Goal: Task Accomplishment & Management: Complete application form

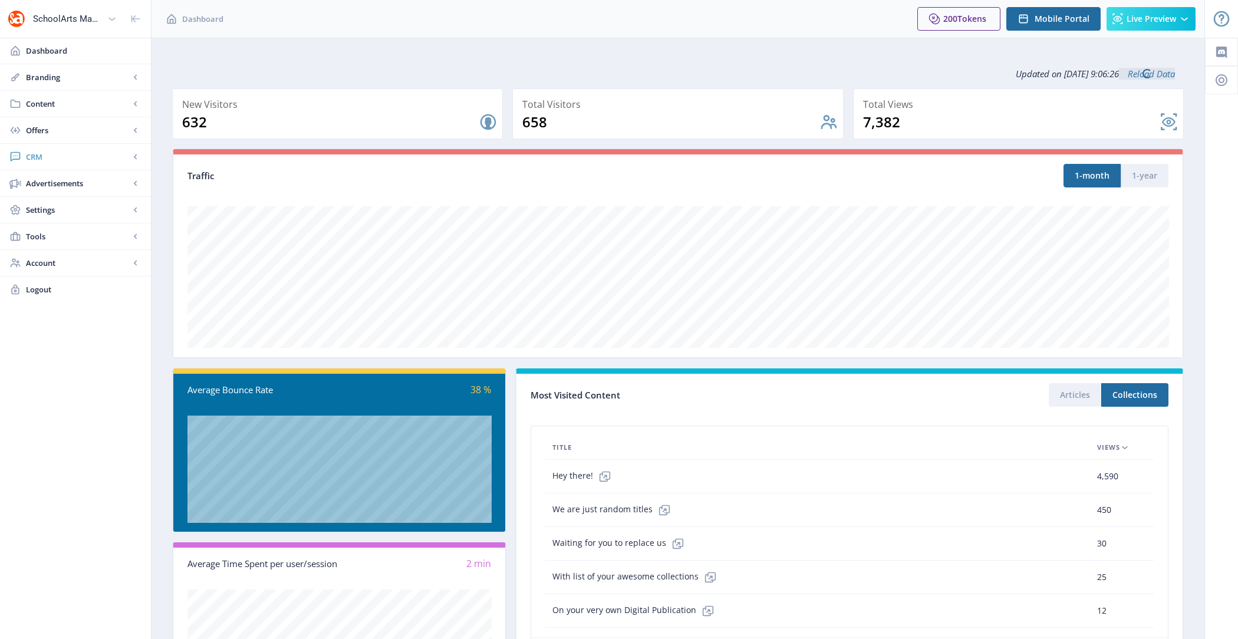
click at [75, 151] on span "CRM" at bounding box center [78, 157] width 104 height 12
click at [79, 185] on span "Readers" at bounding box center [88, 184] width 101 height 12
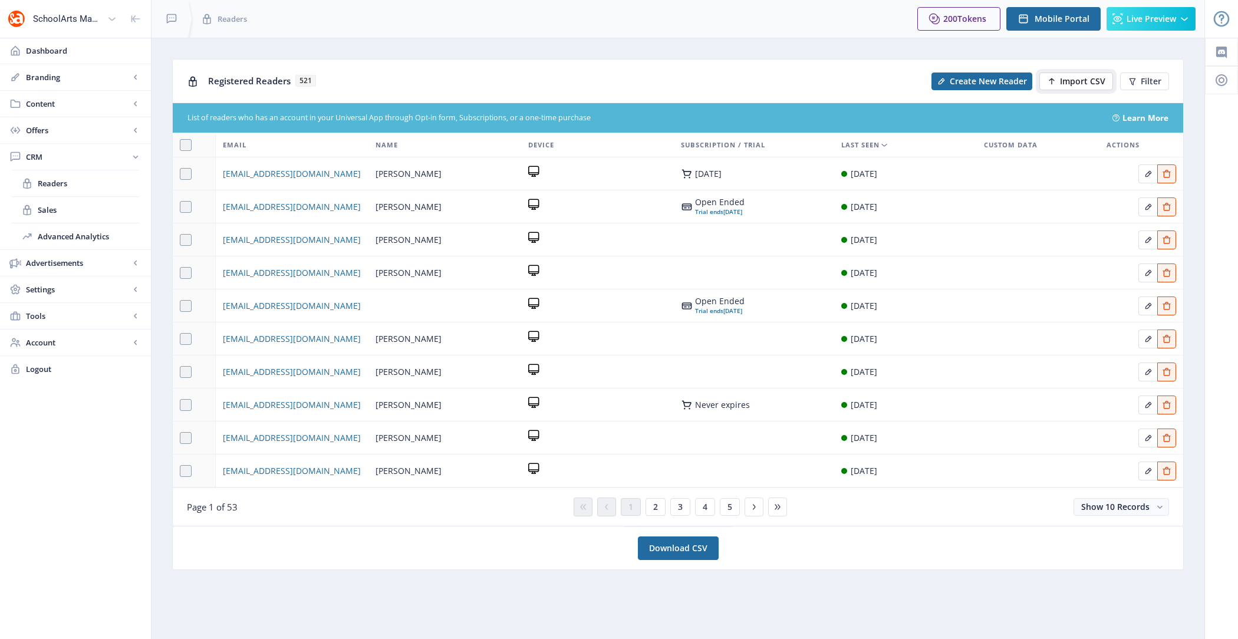
click at [1073, 84] on span "Import CSV" at bounding box center [1082, 81] width 45 height 9
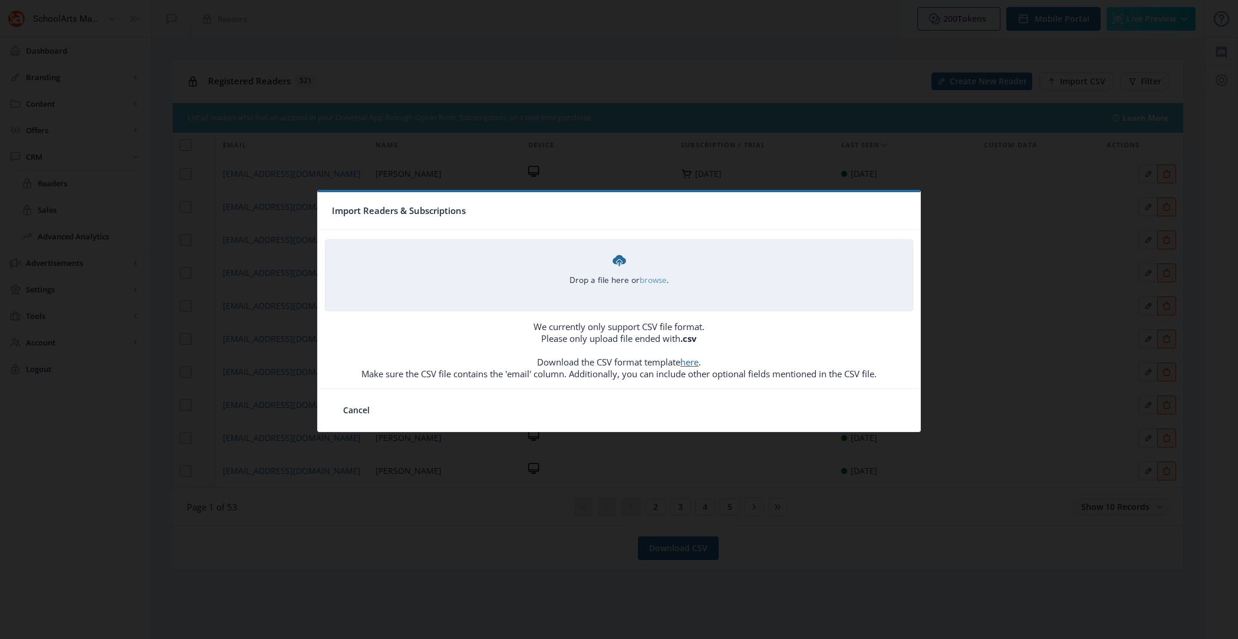
click at [0, 0] on link "browse" at bounding box center [0, 0] width 0 height 0
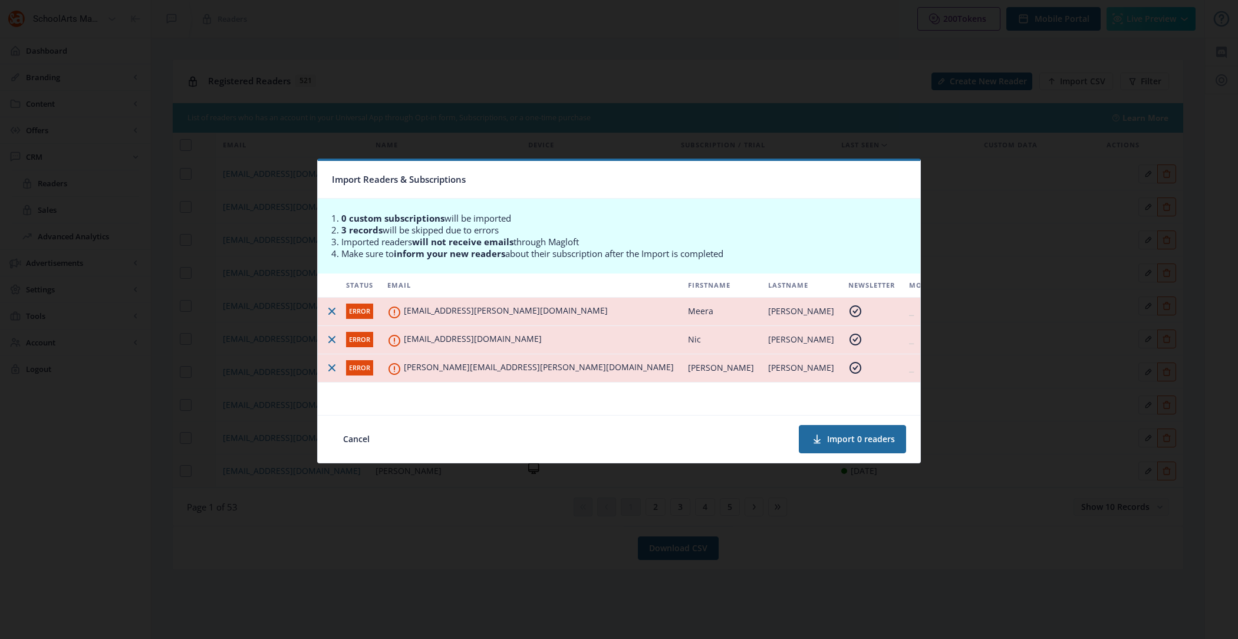
click at [358, 312] on span "ERROR" at bounding box center [359, 311] width 27 height 15
click at [363, 441] on button "Cancel" at bounding box center [356, 439] width 49 height 28
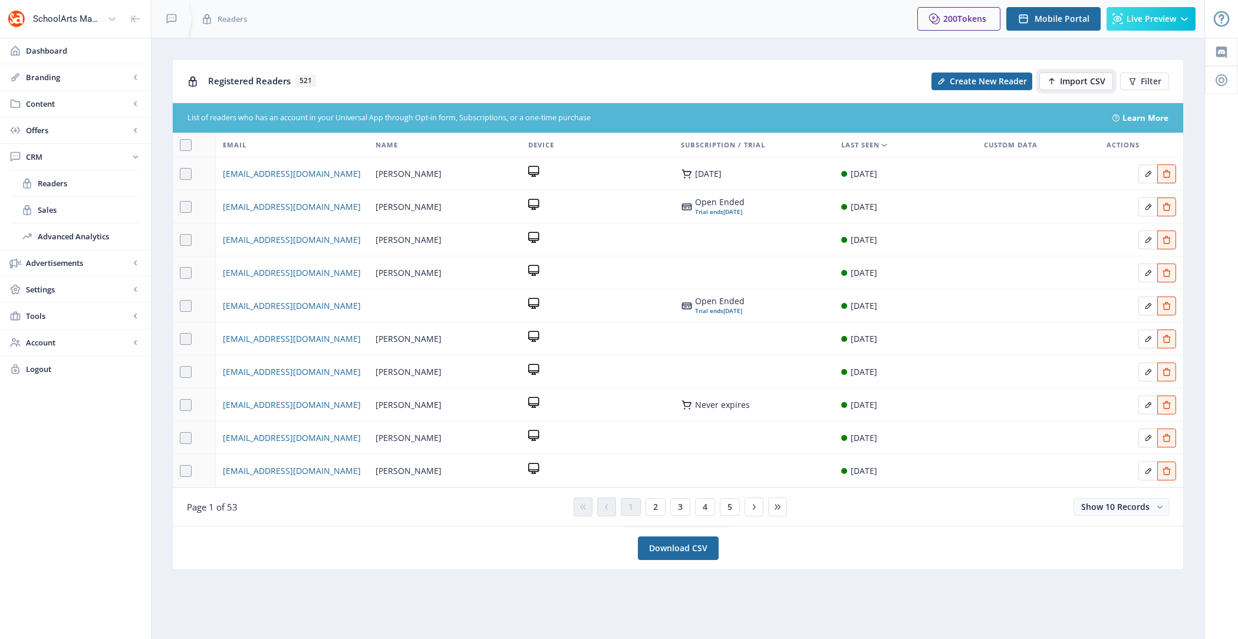
click at [1068, 84] on span "Import CSV" at bounding box center [1082, 81] width 45 height 9
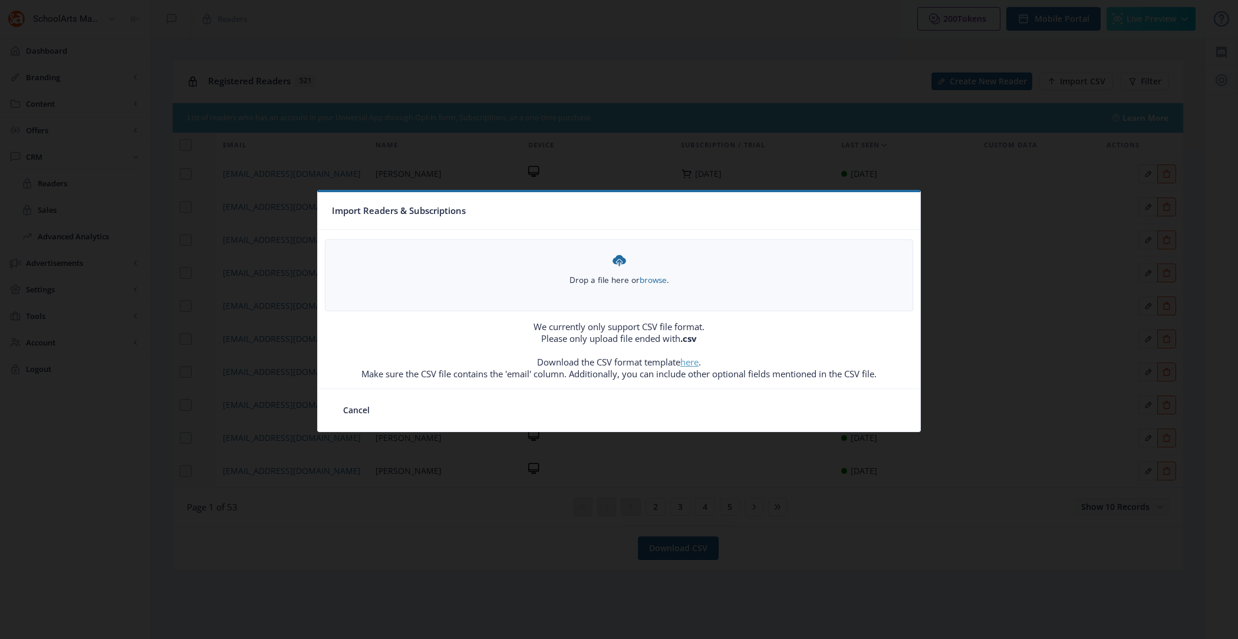
click at [693, 363] on link "here" at bounding box center [690, 362] width 18 height 12
click at [349, 403] on button "Cancel" at bounding box center [356, 411] width 49 height 24
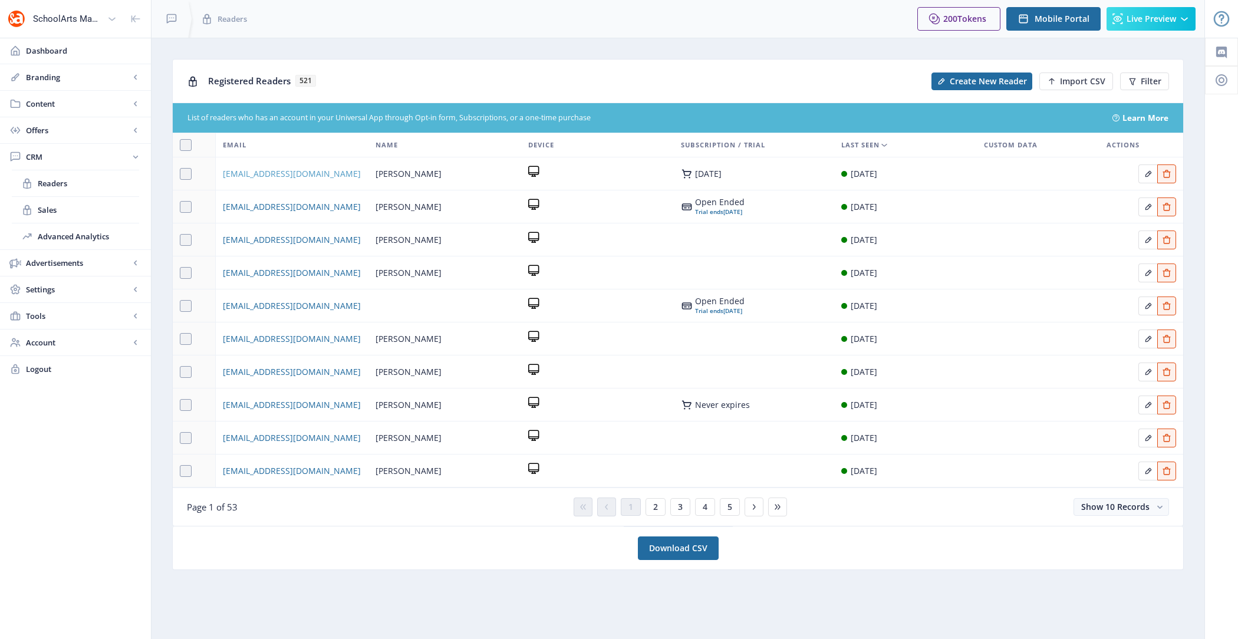
click at [310, 174] on span "[EMAIL_ADDRESS][DOMAIN_NAME]" at bounding box center [292, 174] width 138 height 14
click at [289, 402] on span "[EMAIL_ADDRESS][DOMAIN_NAME]" at bounding box center [292, 405] width 138 height 14
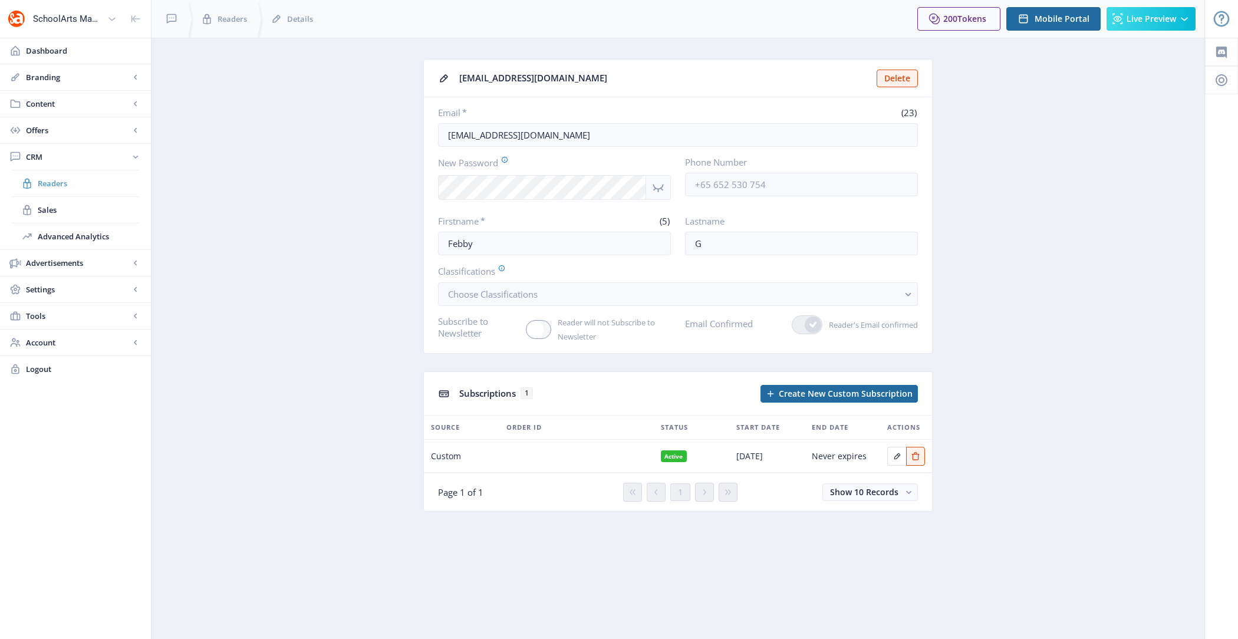
click at [71, 184] on span "Readers" at bounding box center [88, 184] width 101 height 12
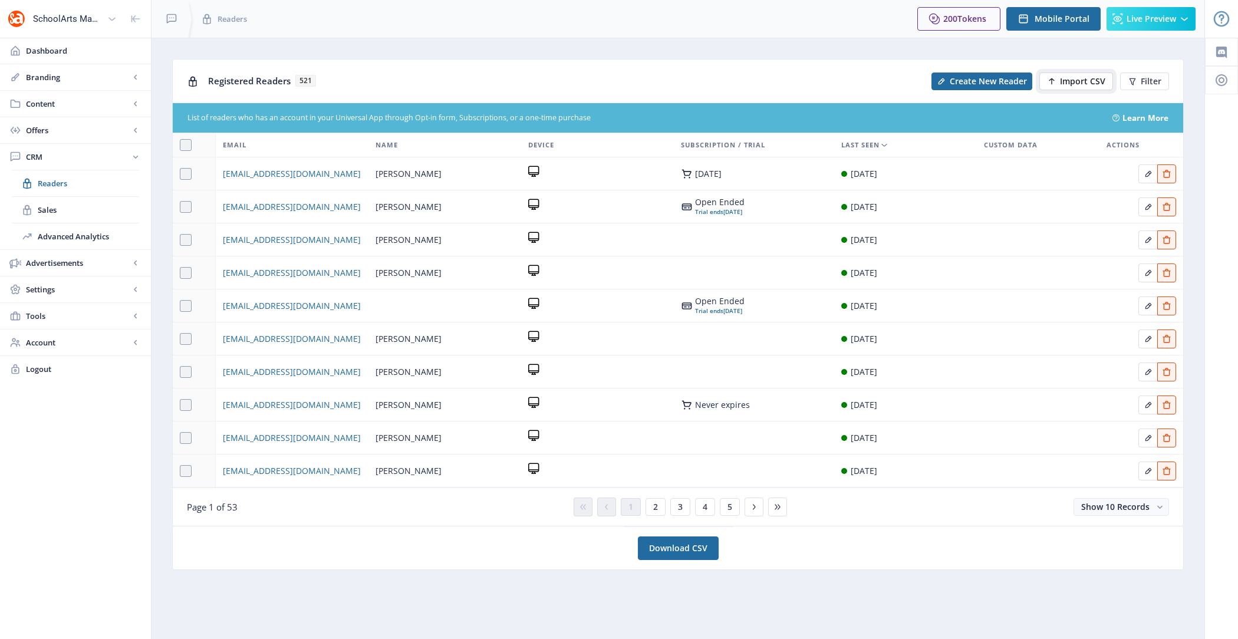
click at [1076, 77] on span "Import CSV" at bounding box center [1082, 81] width 45 height 9
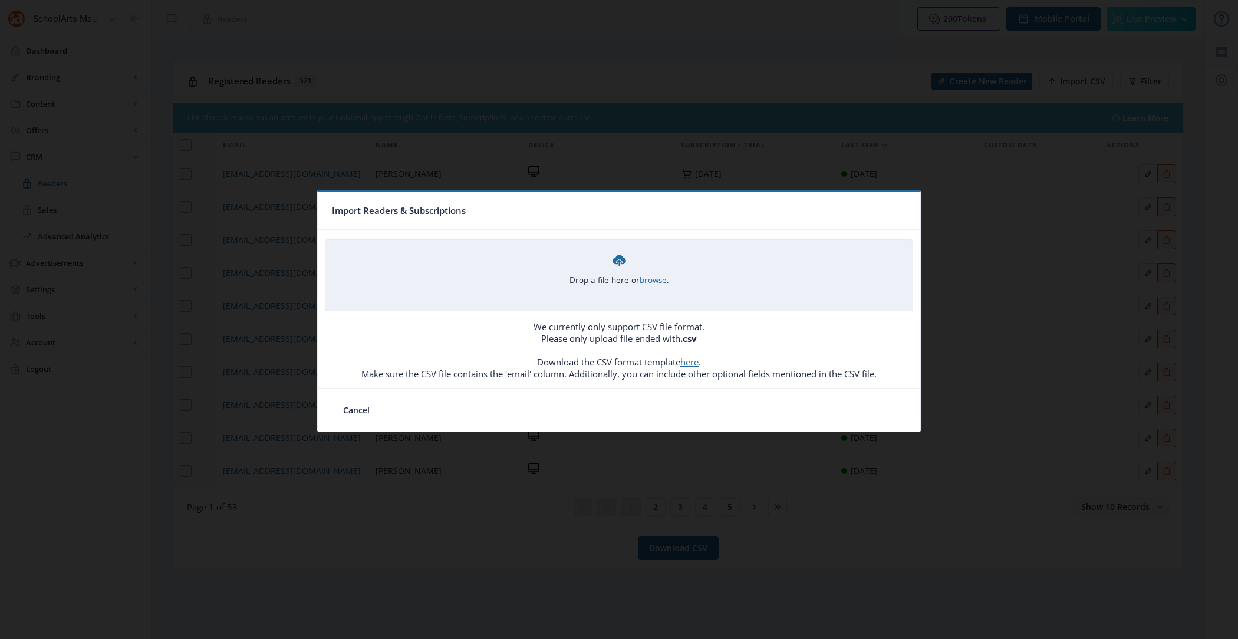
click at [634, 265] on div "Drop a file here or browse ." at bounding box center [620, 269] width 100 height 34
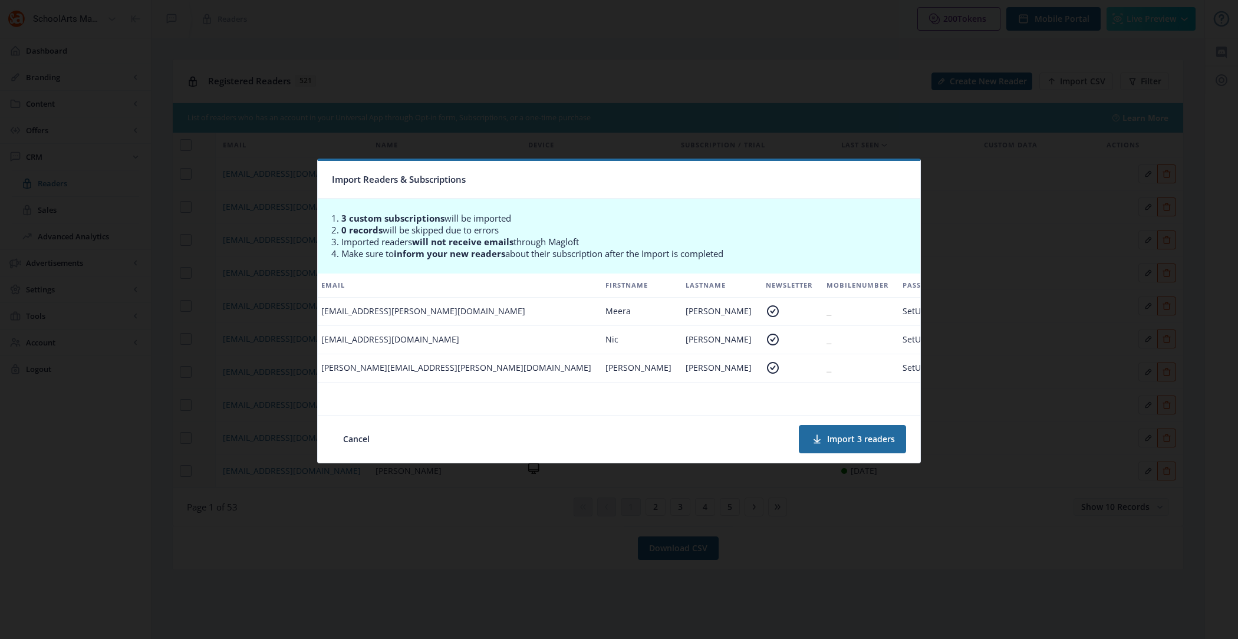
scroll to position [0, 292]
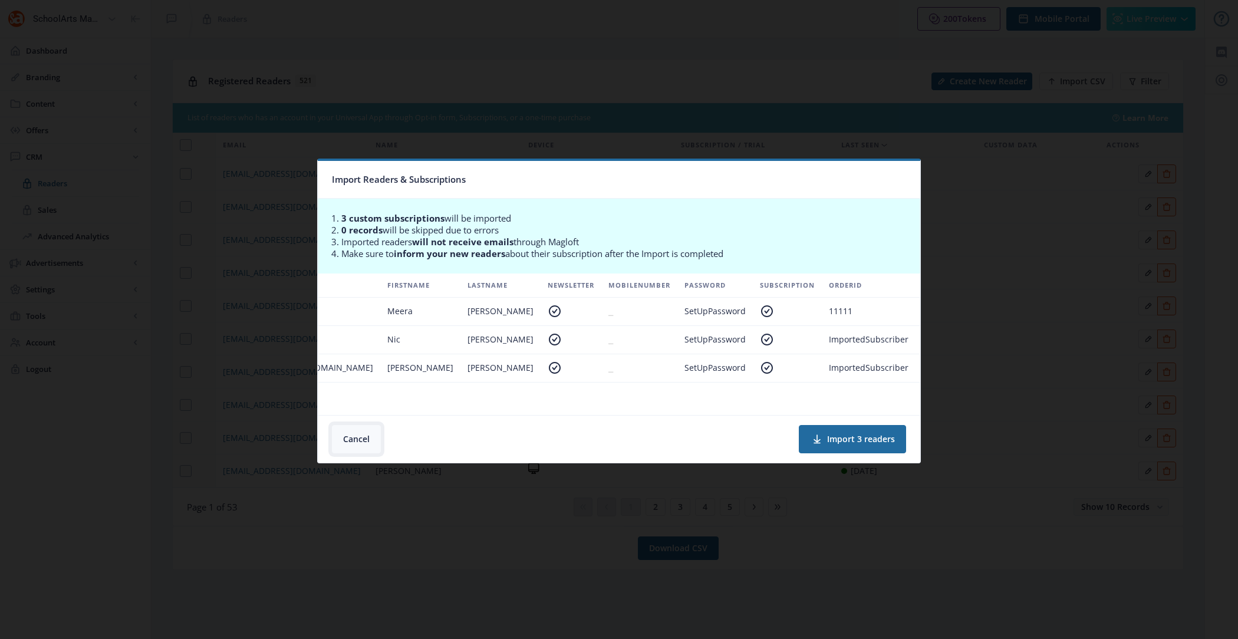
click at [342, 448] on button "Cancel" at bounding box center [356, 439] width 49 height 28
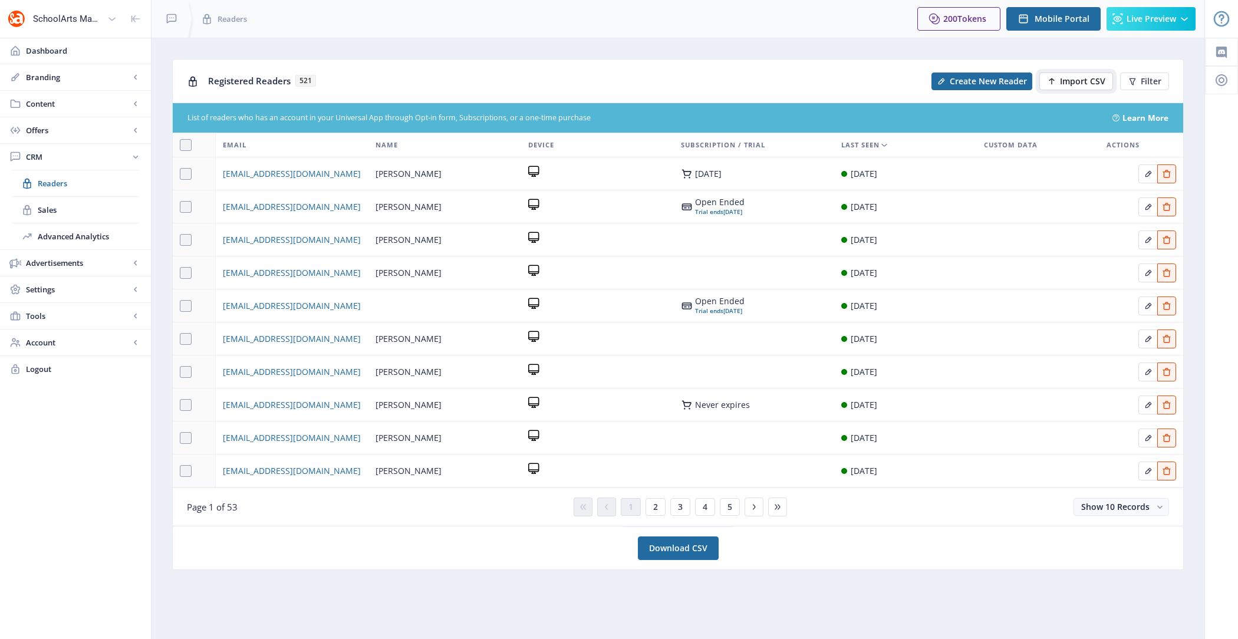
click at [1061, 78] on button "Import CSV" at bounding box center [1077, 82] width 74 height 18
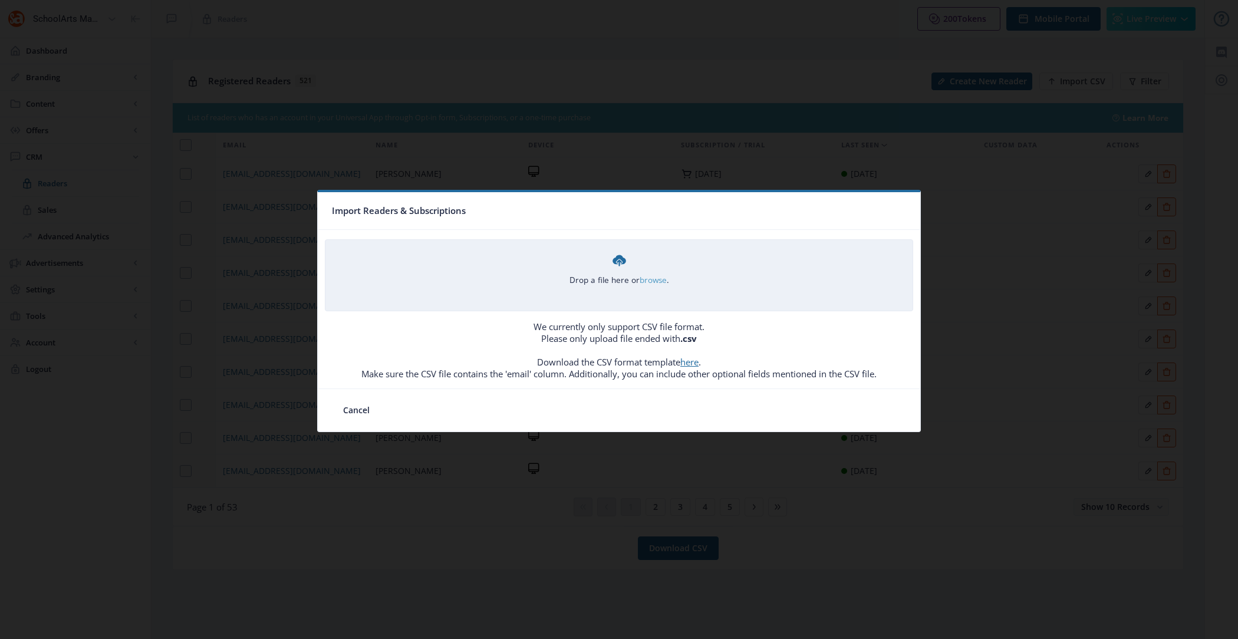
click at [0, 0] on link "browse" at bounding box center [0, 0] width 0 height 0
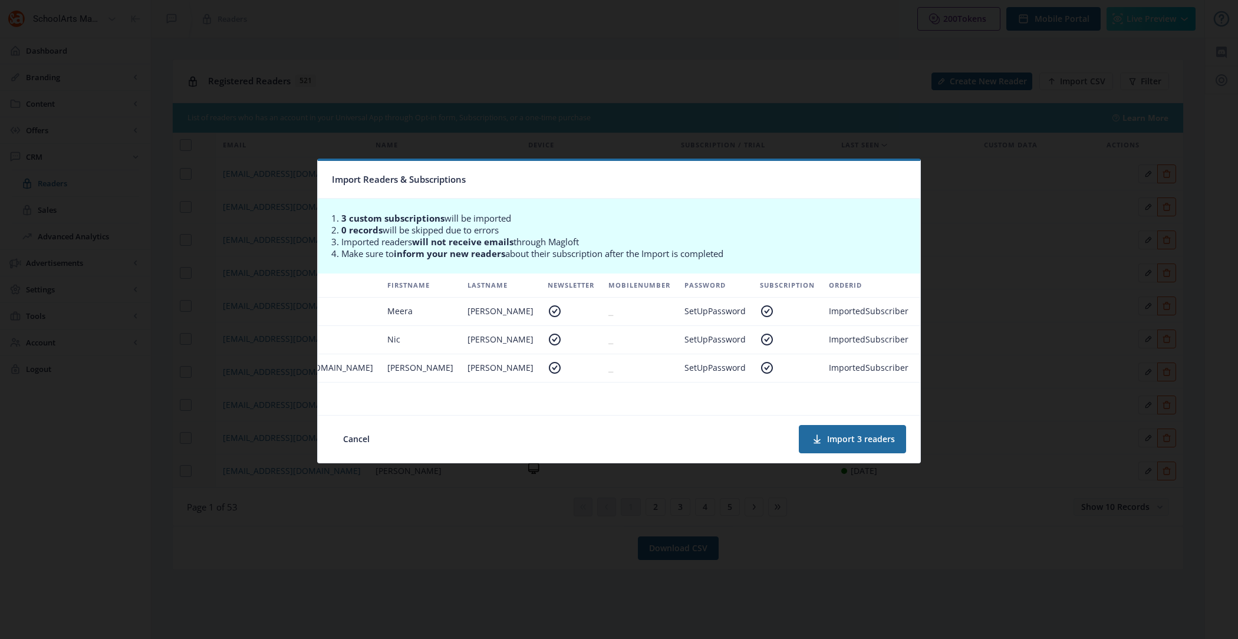
scroll to position [0, 0]
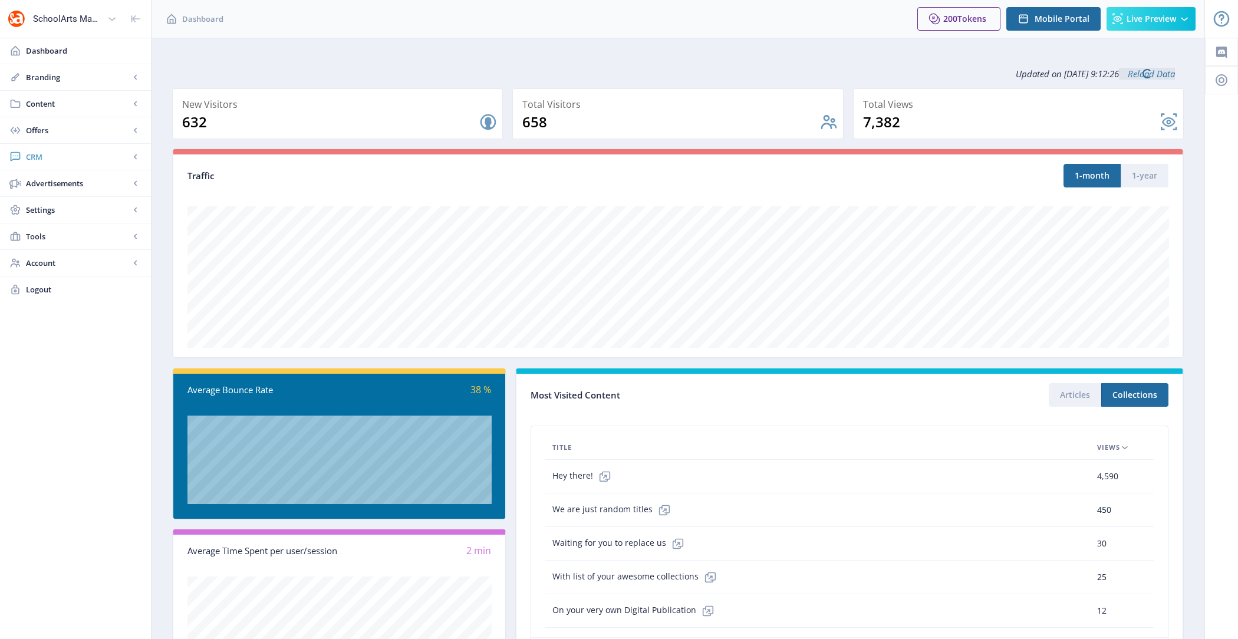
click at [78, 153] on span "CRM" at bounding box center [78, 157] width 104 height 12
click at [78, 175] on link "Readers" at bounding box center [75, 183] width 127 height 26
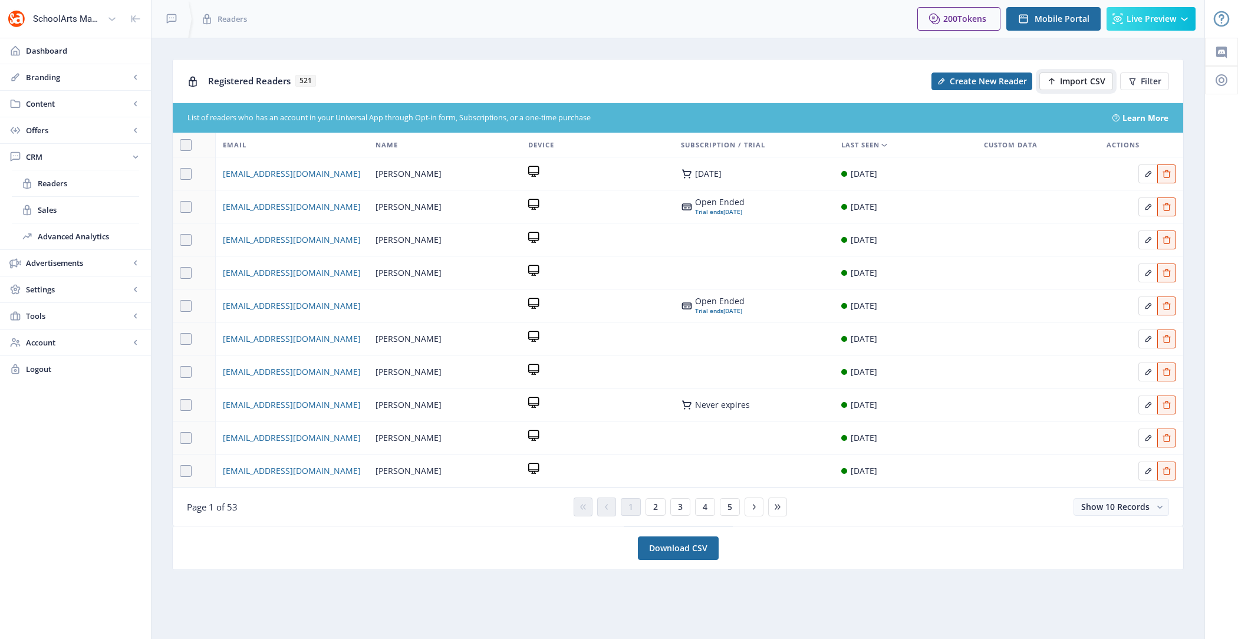
click at [1097, 83] on span "Import CSV" at bounding box center [1082, 81] width 45 height 9
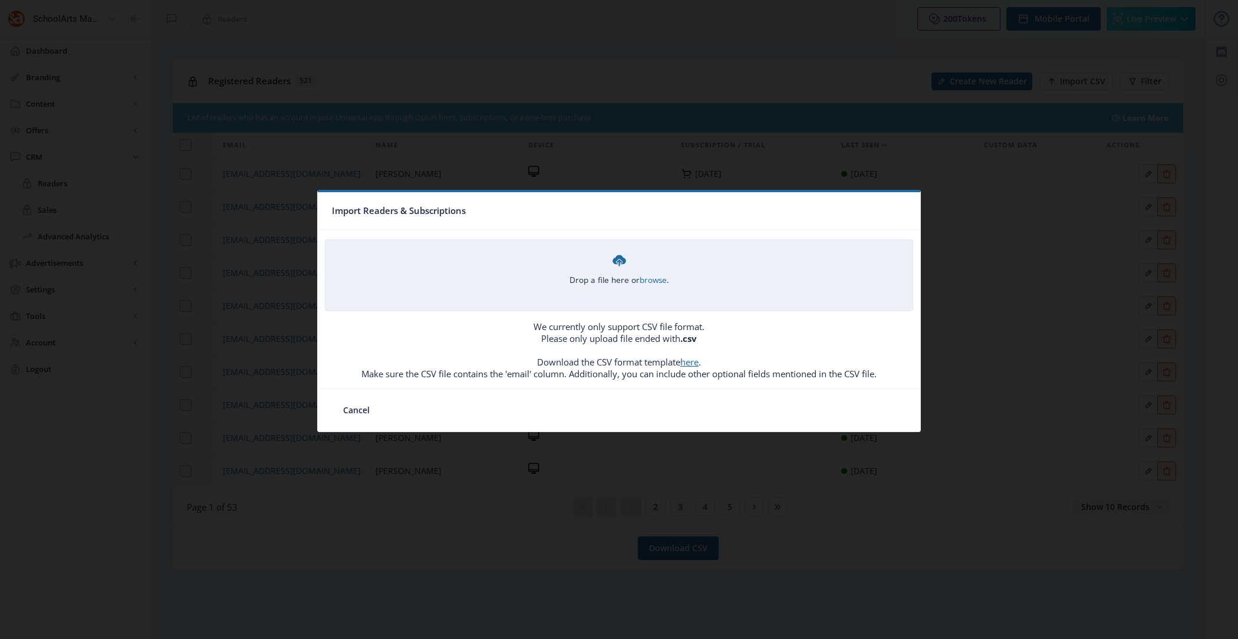
click at [651, 269] on div "Drop a file here or browse ." at bounding box center [620, 269] width 100 height 34
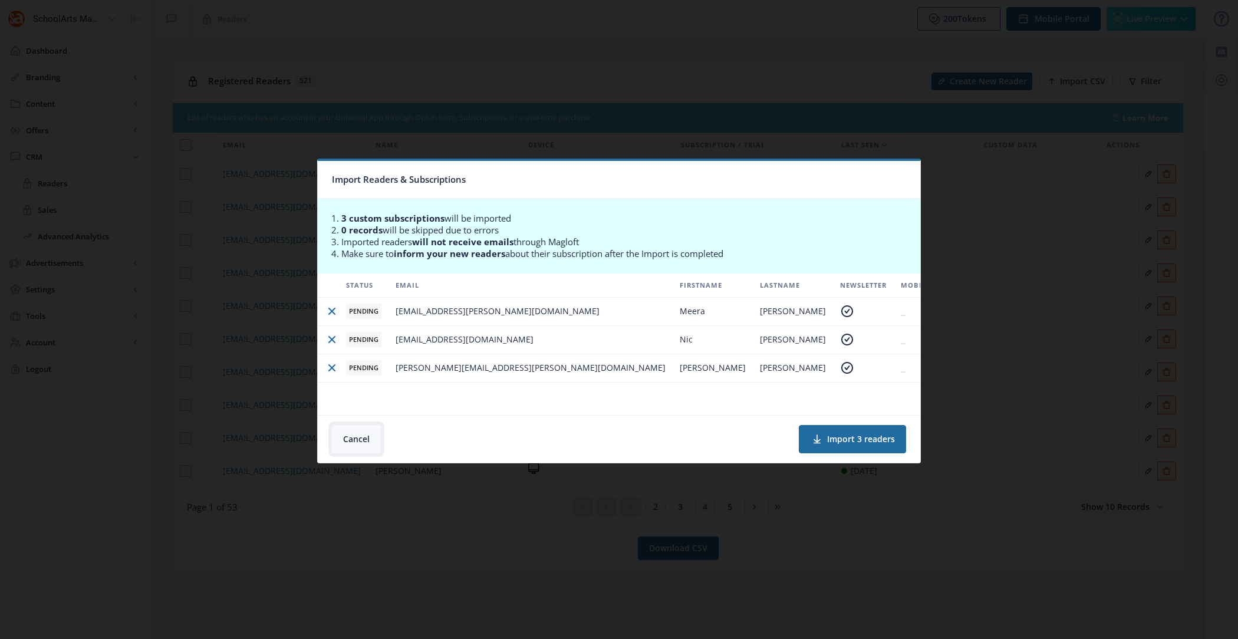
click at [357, 437] on button "Cancel" at bounding box center [356, 439] width 49 height 28
